Goal: Find specific fact

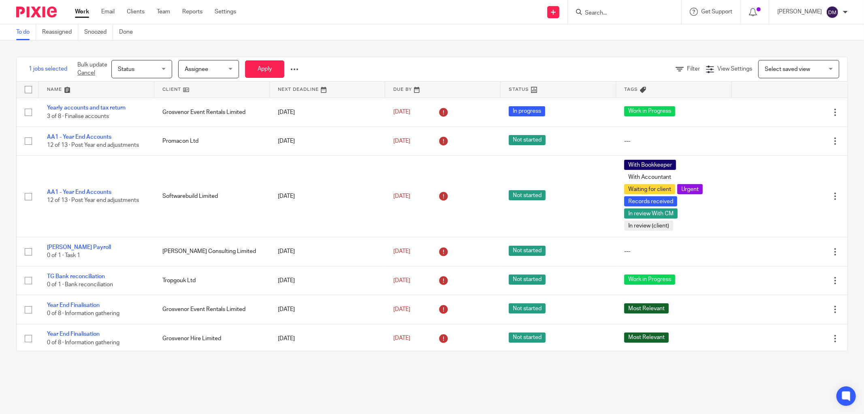
click at [638, 13] on input "Search" at bounding box center [620, 13] width 73 height 7
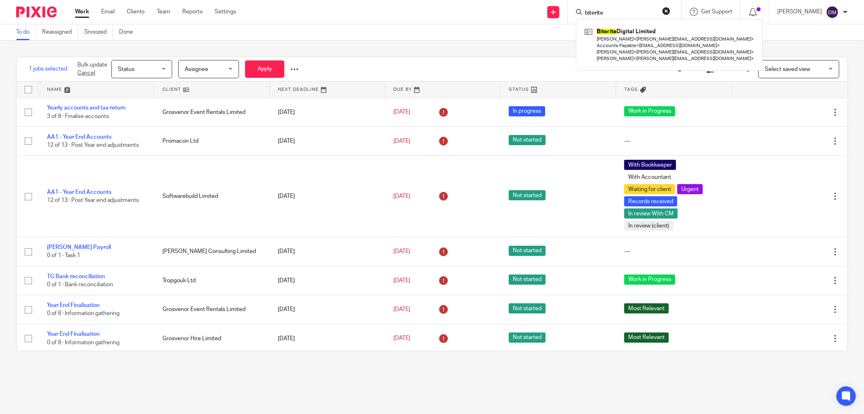
type input "biterite"
click button "submit" at bounding box center [0, 0] width 0 height 0
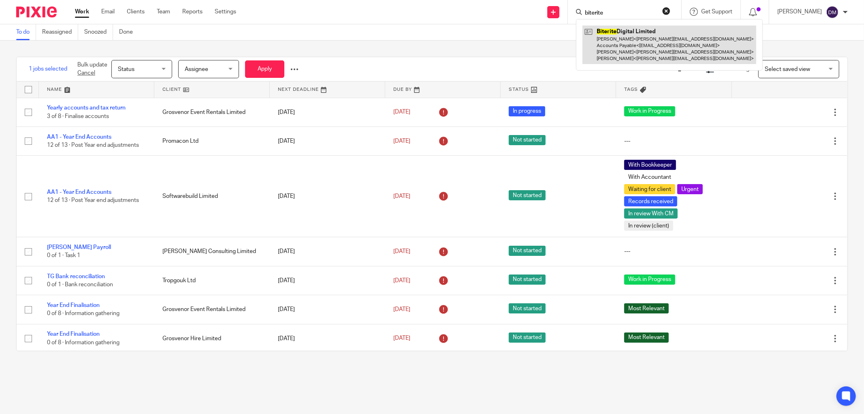
click at [640, 41] on link at bounding box center [670, 45] width 174 height 38
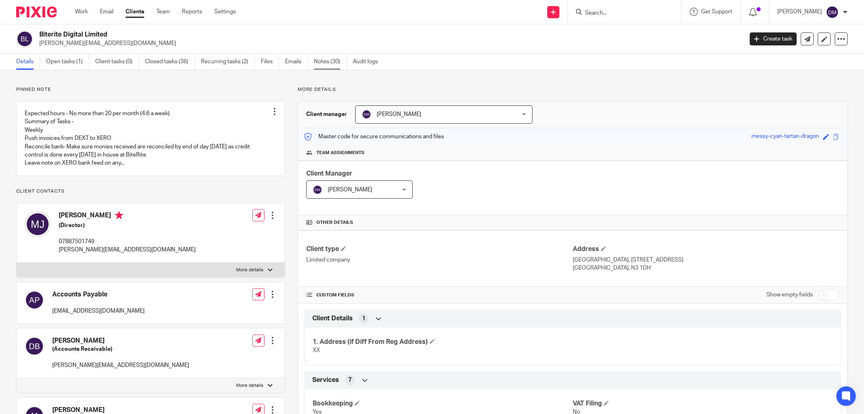
click at [325, 66] on link "Notes (30)" at bounding box center [330, 62] width 33 height 16
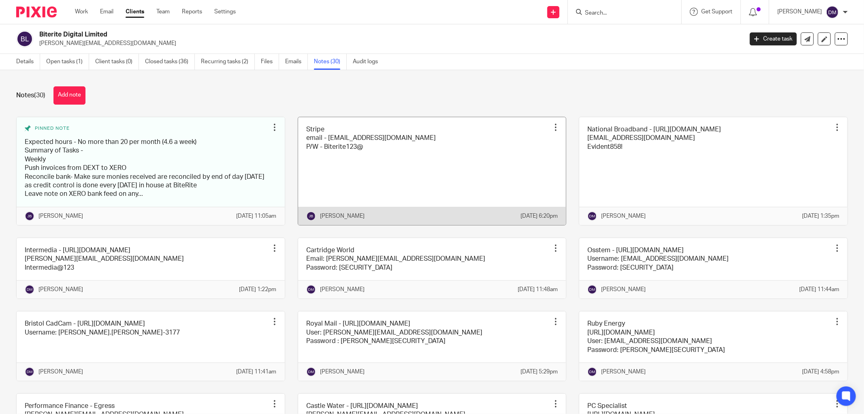
click at [400, 177] on link at bounding box center [432, 171] width 268 height 108
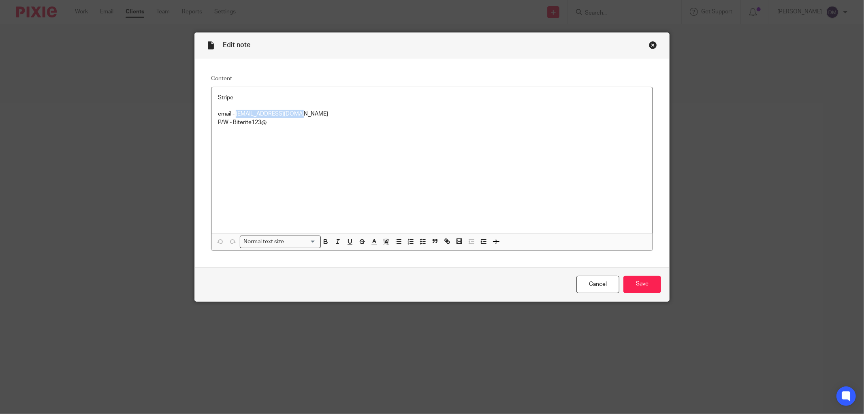
drag, startPoint x: 303, startPoint y: 112, endPoint x: 233, endPoint y: 118, distance: 69.5
click at [233, 118] on p "email - accounts@jacobsmf.com" at bounding box center [432, 114] width 428 height 8
copy p "accounts@jacobsmf.com"
click at [281, 132] on div "Stripe email - accounts@jacobsmf.com P/W - Biterite123@" at bounding box center [432, 160] width 441 height 146
drag, startPoint x: 262, startPoint y: 122, endPoint x: 231, endPoint y: 126, distance: 31.1
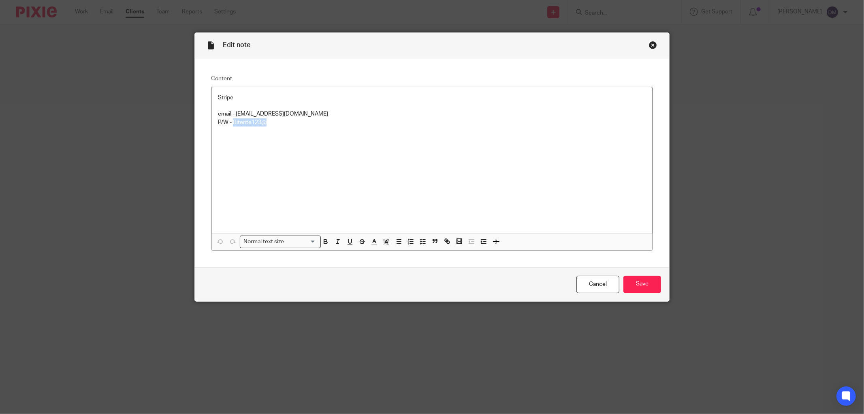
click at [231, 126] on p "P/W - Biterite123@" at bounding box center [432, 122] width 428 height 8
copy p "Biterite123@"
